Goal: Task Accomplishment & Management: Manage account settings

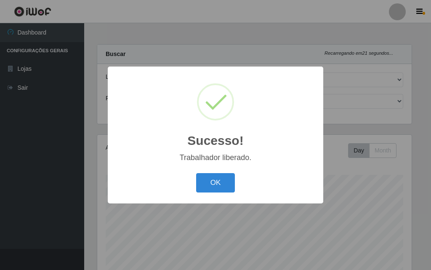
select select "499"
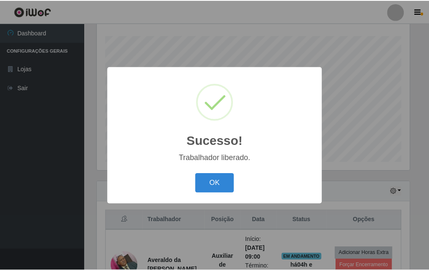
scroll to position [175, 314]
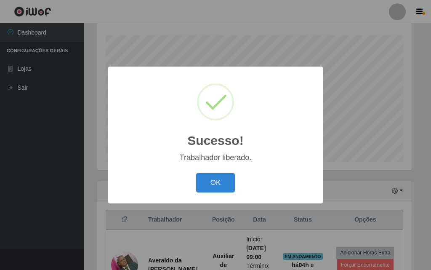
click at [214, 189] on button "OK" at bounding box center [215, 183] width 39 height 20
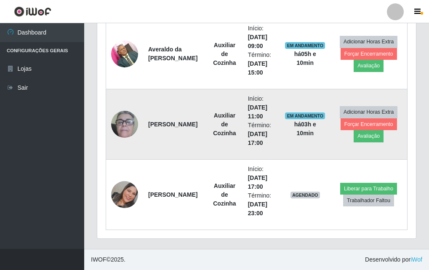
scroll to position [224, 0]
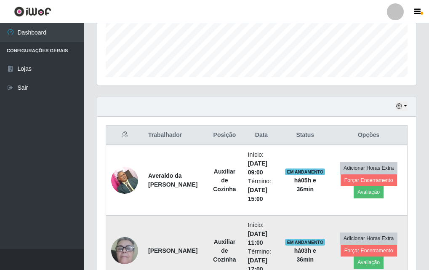
click at [317, 152] on td "EM ANDAMENTO há 05 h e 36 min" at bounding box center [305, 180] width 50 height 71
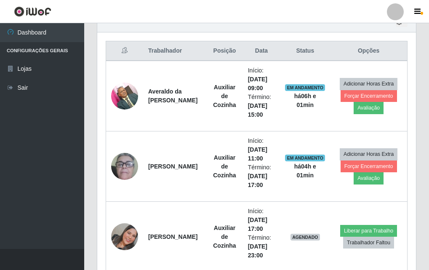
scroll to position [266, 0]
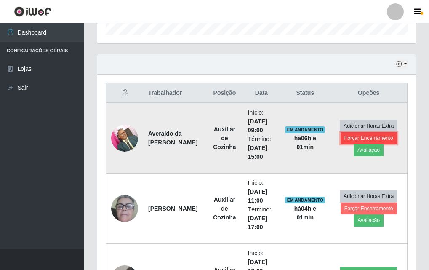
click at [361, 138] on button "Forçar Encerramento" at bounding box center [369, 138] width 56 height 12
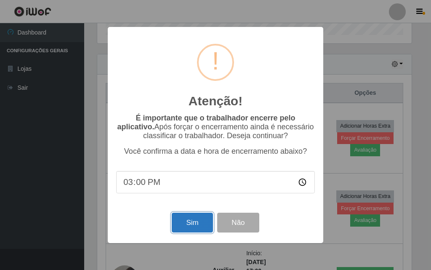
click at [181, 230] on button "Sim" at bounding box center [192, 223] width 41 height 20
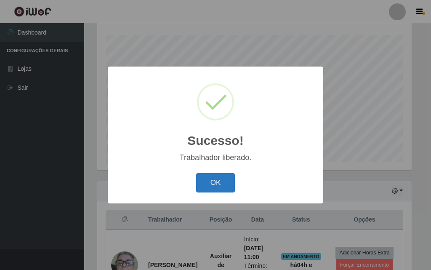
click at [209, 181] on button "OK" at bounding box center [215, 183] width 39 height 20
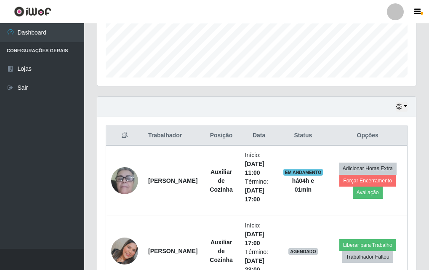
scroll to position [266, 0]
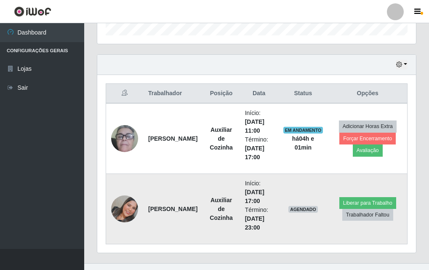
click at [126, 210] on img at bounding box center [124, 208] width 27 height 27
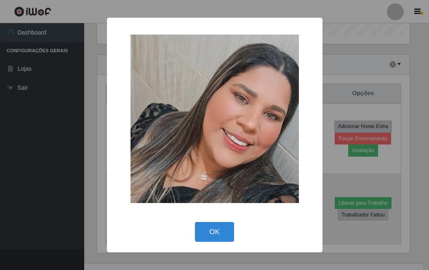
scroll to position [175, 314]
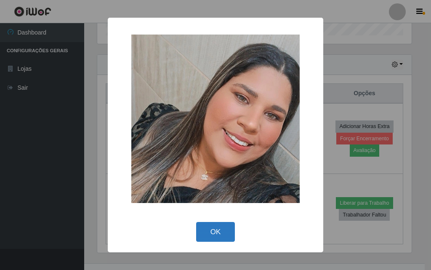
click at [205, 232] on button "OK" at bounding box center [215, 232] width 39 height 20
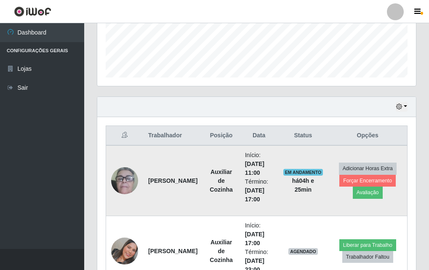
scroll to position [280, 0]
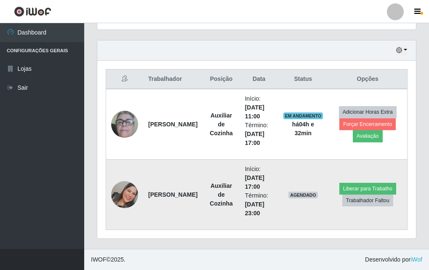
click at [120, 199] on img at bounding box center [124, 194] width 27 height 27
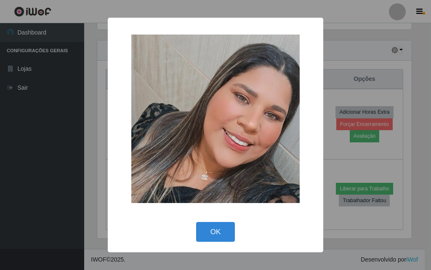
click at [110, 167] on div "× OK Cancel" at bounding box center [216, 135] width 216 height 234
click at [276, 217] on div "× OK Cancel" at bounding box center [216, 135] width 216 height 234
click at [218, 226] on button "OK" at bounding box center [215, 232] width 39 height 20
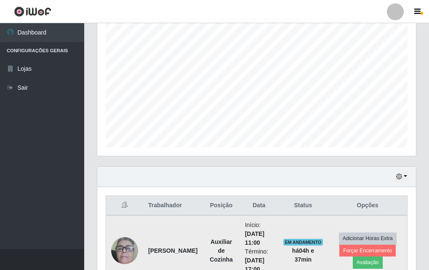
scroll to position [0, 0]
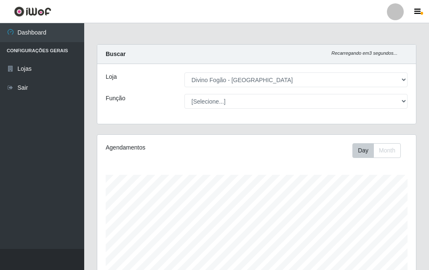
click at [395, 10] on div at bounding box center [395, 11] width 17 height 17
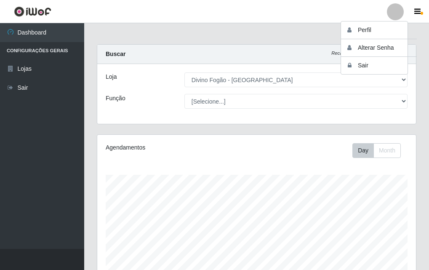
click at [153, 84] on div "Loja" at bounding box center [138, 79] width 79 height 15
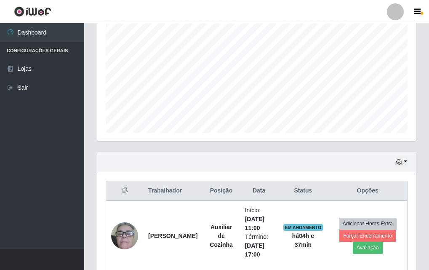
scroll to position [280, 0]
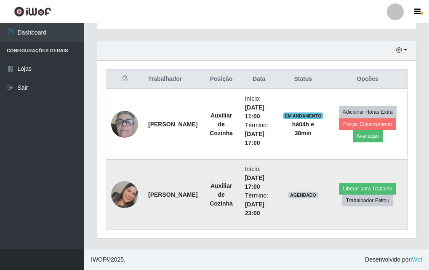
click at [254, 182] on li "Início: [DATE] 17:00" at bounding box center [259, 178] width 28 height 27
click at [112, 194] on img at bounding box center [124, 194] width 27 height 27
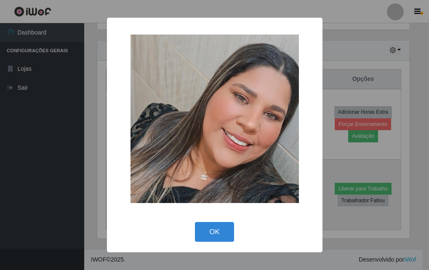
scroll to position [175, 314]
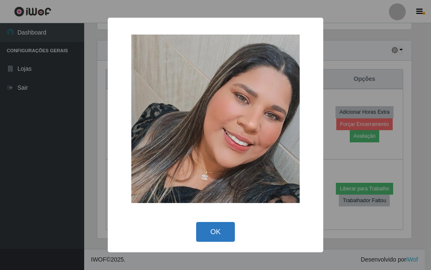
click at [216, 229] on button "OK" at bounding box center [215, 232] width 39 height 20
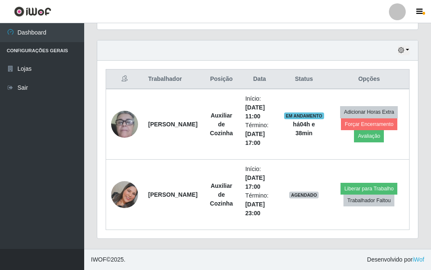
scroll to position [175, 319]
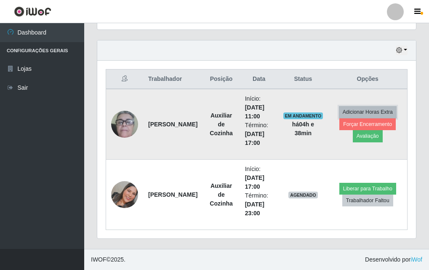
click at [374, 107] on button "Adicionar Horas Extra" at bounding box center [368, 112] width 58 height 12
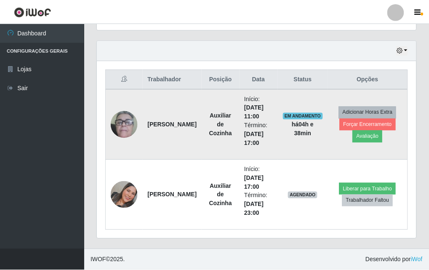
scroll to position [175, 314]
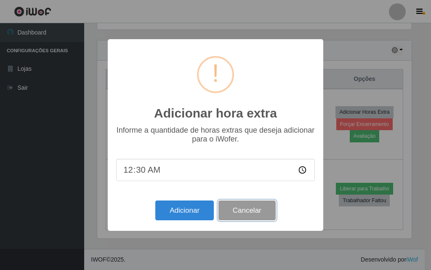
click at [269, 215] on button "Cancelar" at bounding box center [246, 210] width 57 height 20
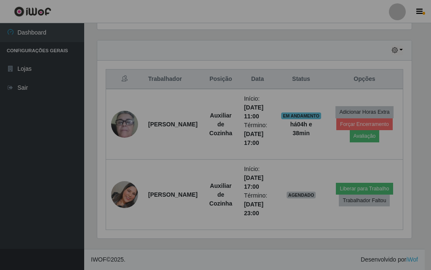
scroll to position [175, 319]
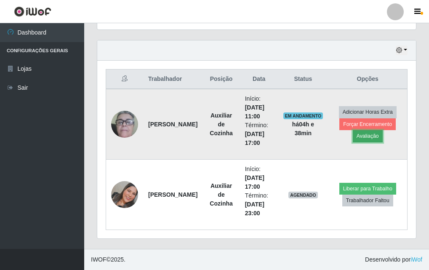
click at [357, 135] on button "Avaliação" at bounding box center [368, 136] width 30 height 12
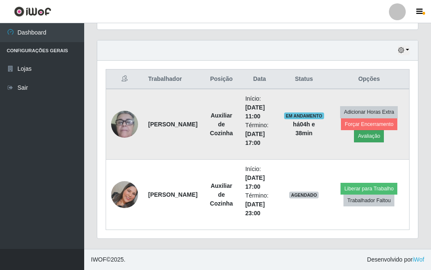
scroll to position [175, 314]
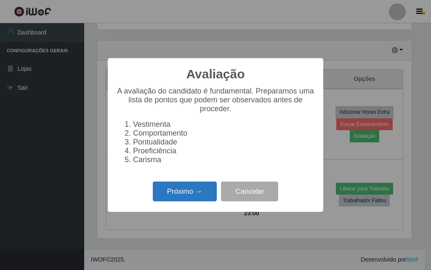
click at [202, 201] on button "Próximo →" at bounding box center [185, 191] width 64 height 20
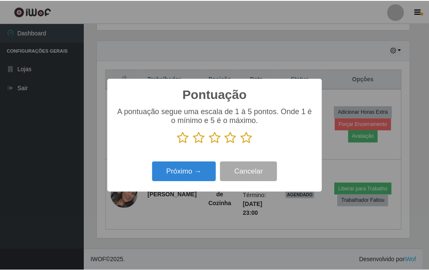
scroll to position [420737, 420597]
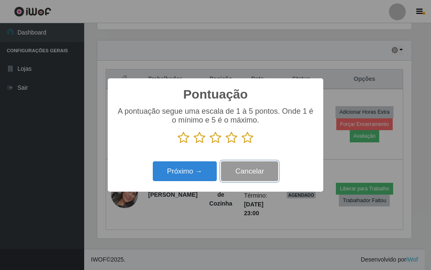
click at [249, 177] on button "Cancelar" at bounding box center [249, 171] width 57 height 20
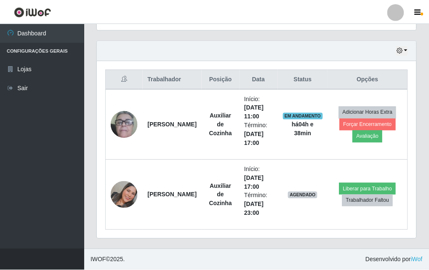
scroll to position [175, 319]
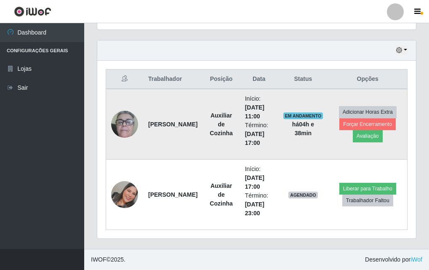
click at [373, 148] on td "Adicionar Horas Extra Forçar Encerramento Avaliação" at bounding box center [367, 124] width 79 height 71
click at [375, 143] on td "Adicionar Horas Extra Forçar Encerramento Avaliação" at bounding box center [367, 124] width 79 height 71
click at [377, 136] on button "Avaliação" at bounding box center [368, 136] width 30 height 12
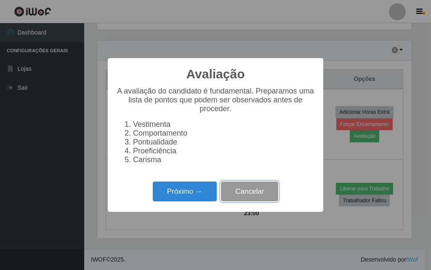
click at [260, 196] on button "Cancelar" at bounding box center [249, 191] width 57 height 20
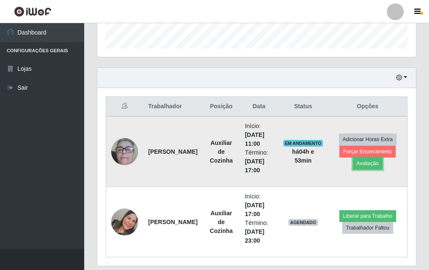
scroll to position [280, 0]
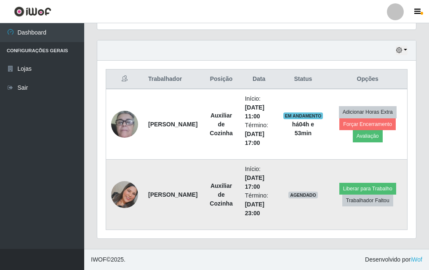
click at [309, 195] on span "AGENDADO" at bounding box center [302, 195] width 29 height 7
click at [314, 201] on td "AGENDADO" at bounding box center [303, 195] width 50 height 70
click at [294, 208] on td "AGENDADO" at bounding box center [303, 195] width 50 height 70
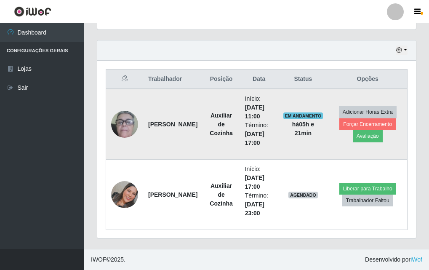
click at [128, 121] on img at bounding box center [124, 124] width 27 height 56
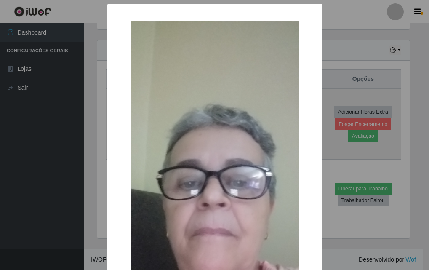
scroll to position [175, 314]
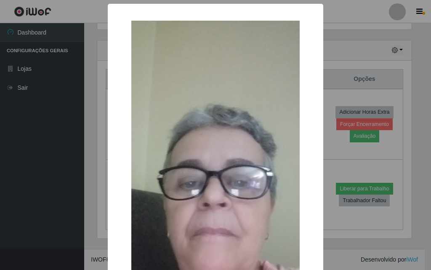
click at [51, 86] on div "× OK Cancel" at bounding box center [215, 135] width 431 height 270
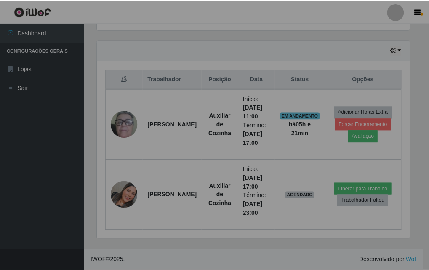
scroll to position [175, 319]
